Goal: Find specific page/section: Find specific page/section

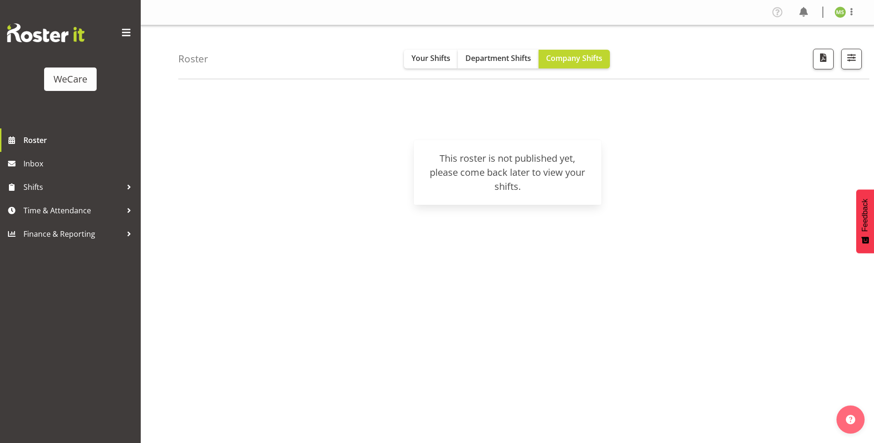
scroll to position [18, 0]
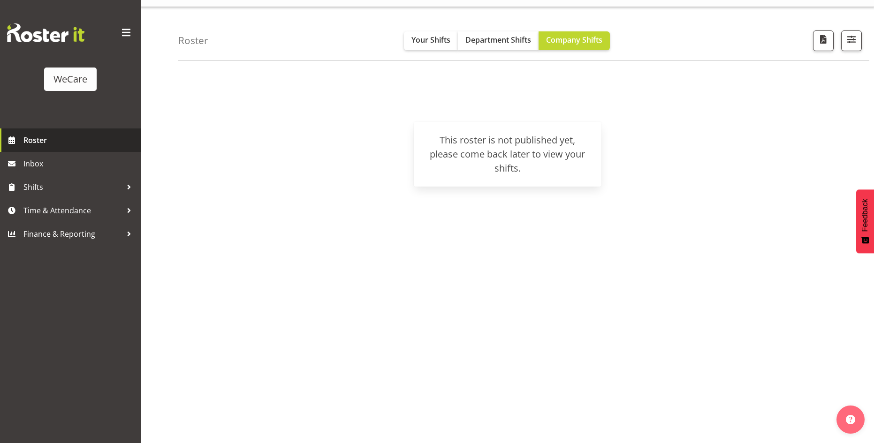
click at [43, 138] on span "Roster" at bounding box center [79, 140] width 113 height 14
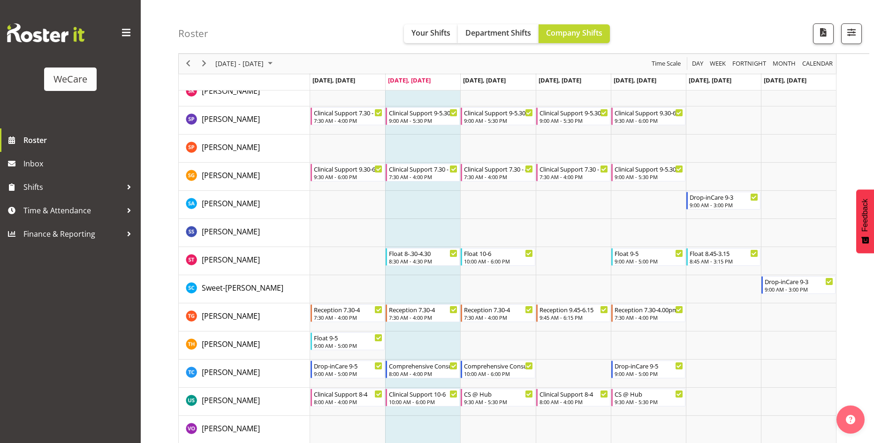
scroll to position [3645, 0]
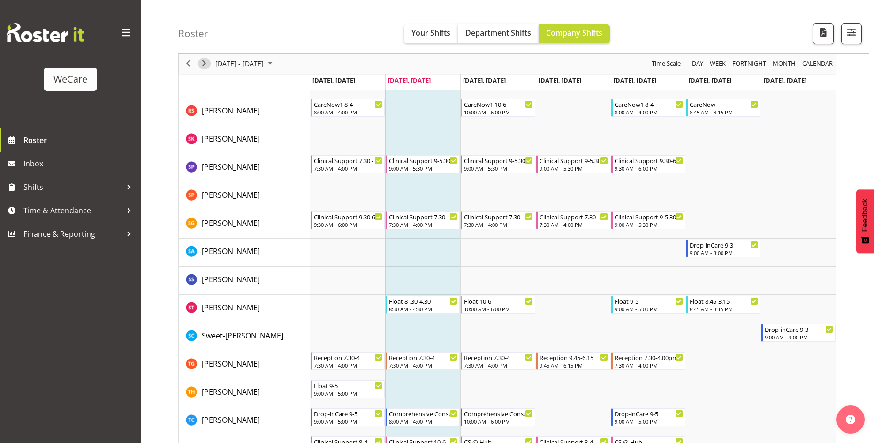
click at [202, 67] on span "Next" at bounding box center [203, 64] width 11 height 12
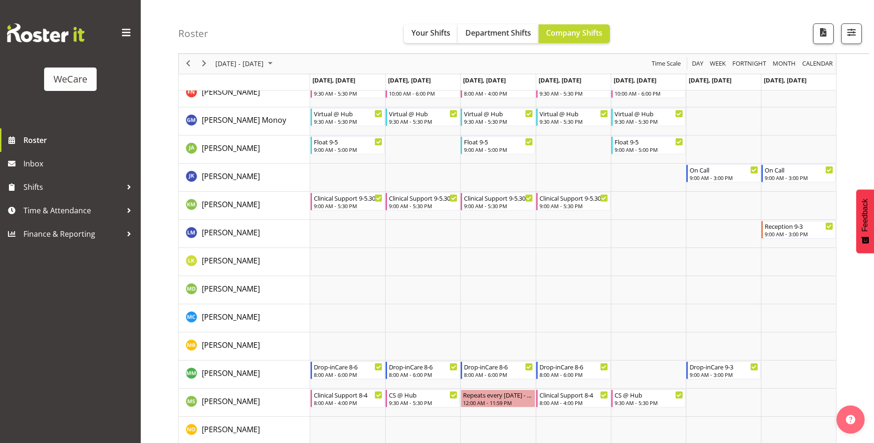
scroll to position [3316, 0]
